Goal: Task Accomplishment & Management: Manage account settings

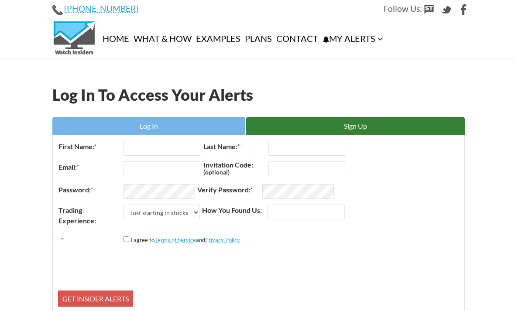
click at [130, 125] on link "Log In" at bounding box center [148, 126] width 193 height 18
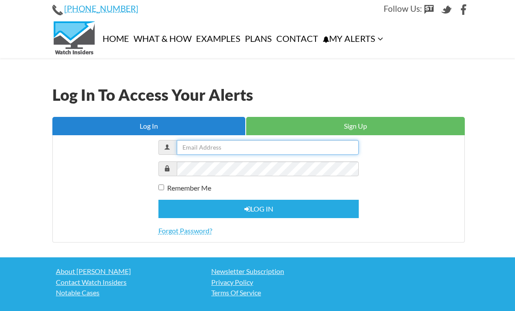
click at [193, 151] on input "text" at bounding box center [268, 147] width 182 height 15
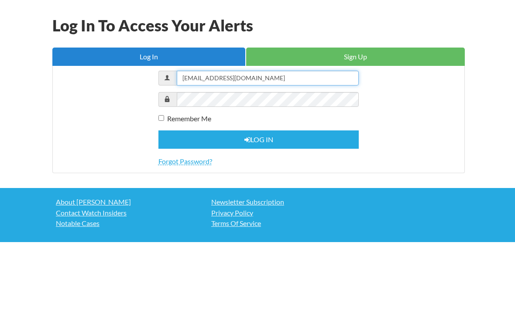
type input "[EMAIL_ADDRESS][DOMAIN_NAME]"
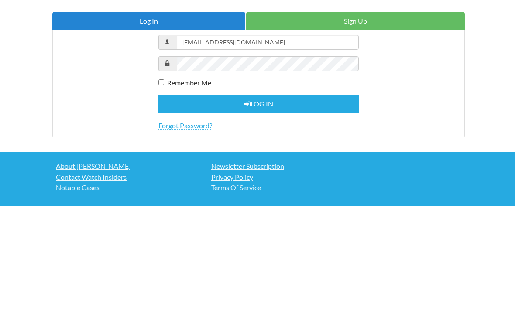
click at [200, 199] on button "Log in" at bounding box center [258, 208] width 201 height 19
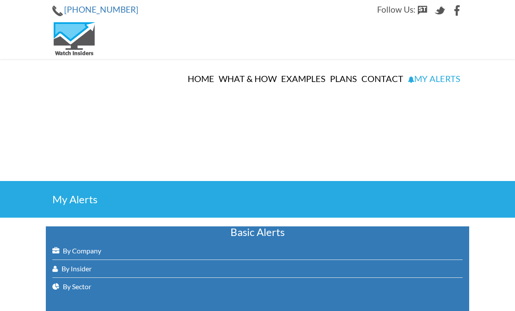
select select
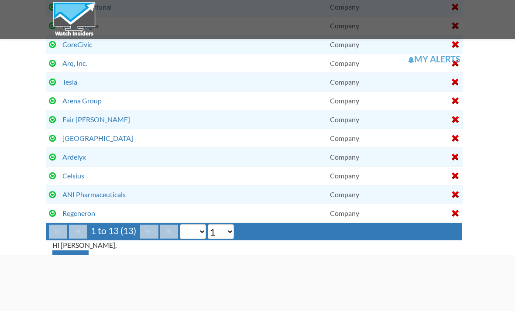
scroll to position [515, 0]
click at [458, 180] on div at bounding box center [455, 176] width 7 height 7
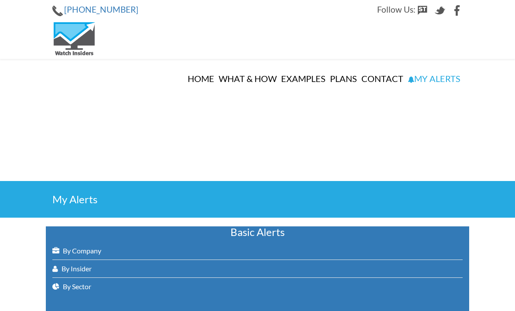
select select
